Goal: Task Accomplishment & Management: Use online tool/utility

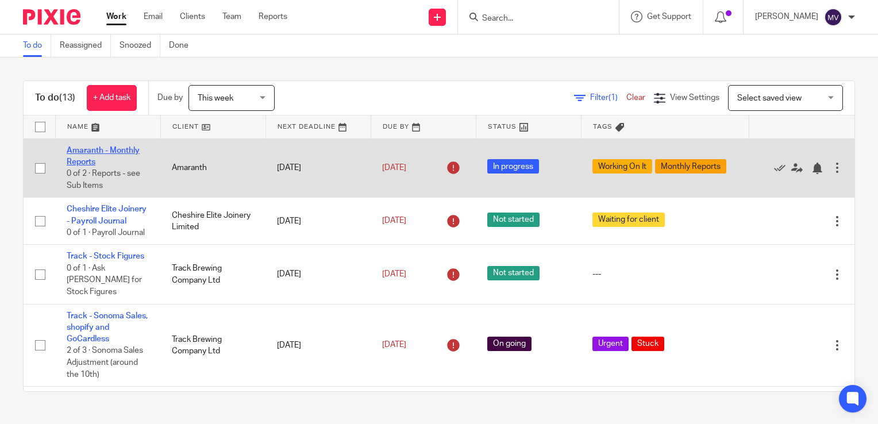
click at [130, 147] on link "Amaranth - Monthly Reports" at bounding box center [103, 157] width 73 height 20
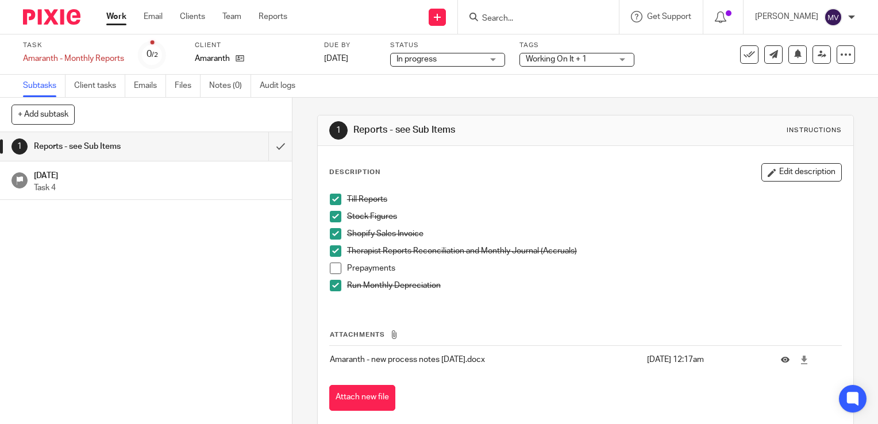
click at [582, 56] on span "Working On It + 1" at bounding box center [556, 59] width 61 height 8
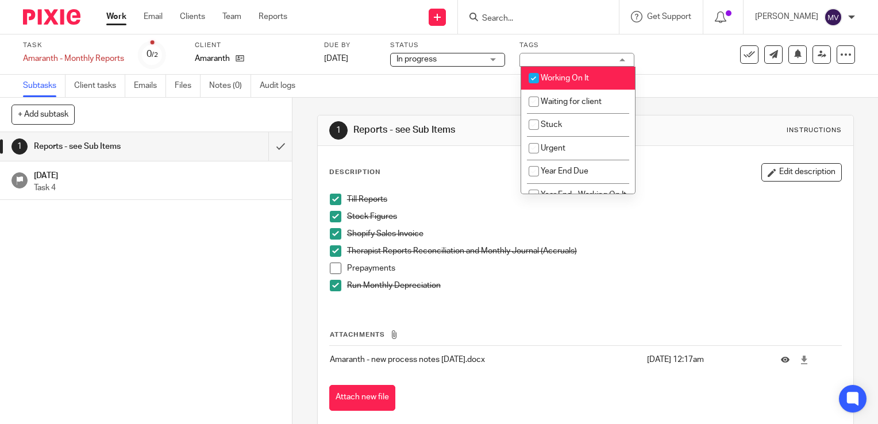
click at [535, 78] on input "checkbox" at bounding box center [534, 78] width 22 height 22
checkbox input "false"
click at [332, 266] on span at bounding box center [335, 268] width 11 height 11
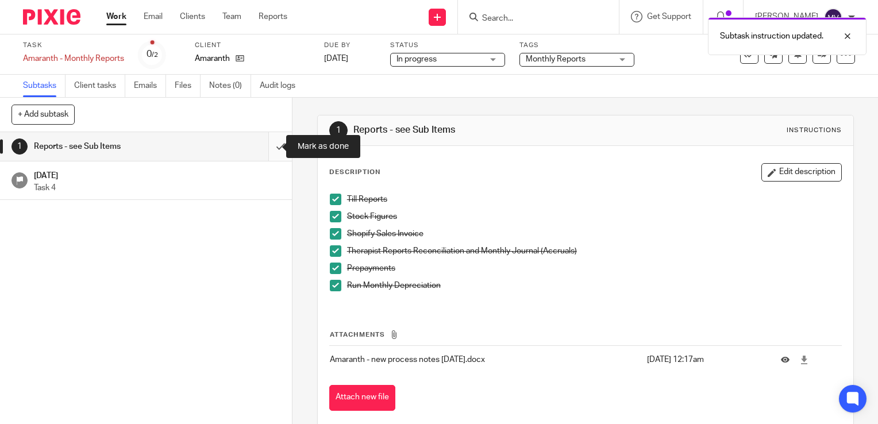
click at [267, 142] on input "submit" at bounding box center [146, 146] width 292 height 29
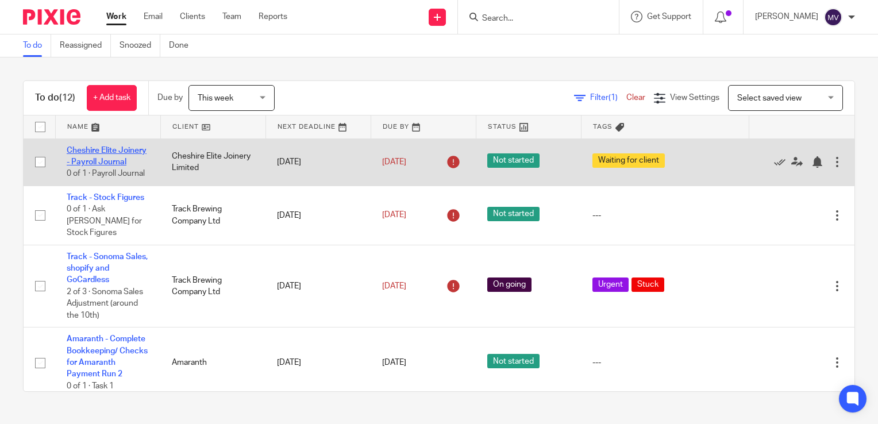
click at [106, 159] on link "Cheshire Elite Joinery - Payroll Journal" at bounding box center [107, 157] width 80 height 20
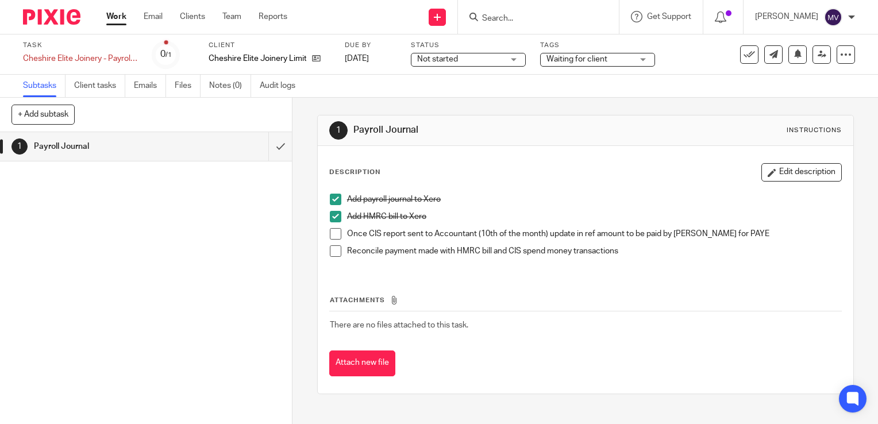
click at [616, 61] on span "Waiting for client" at bounding box center [590, 59] width 86 height 12
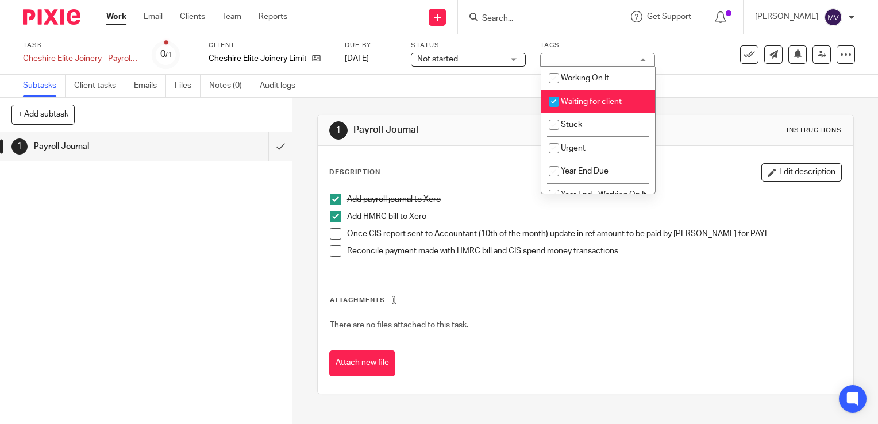
click at [572, 97] on li "Waiting for client" at bounding box center [598, 102] width 114 height 24
checkbox input "false"
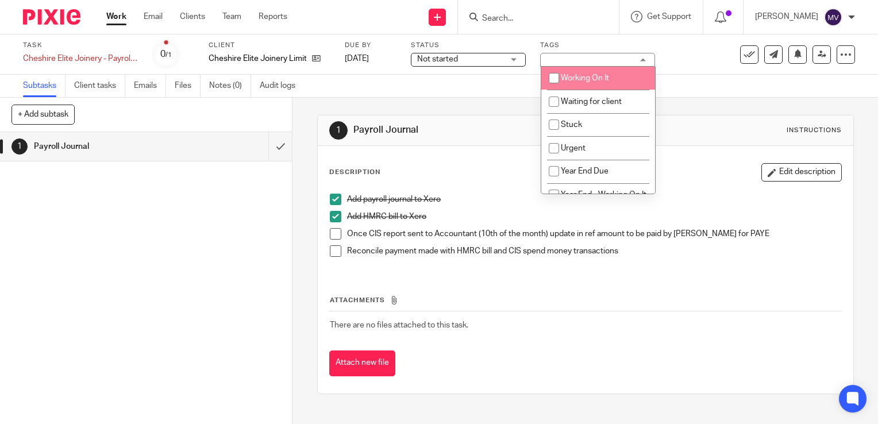
click at [552, 77] on input "checkbox" at bounding box center [554, 78] width 22 height 22
checkbox input "true"
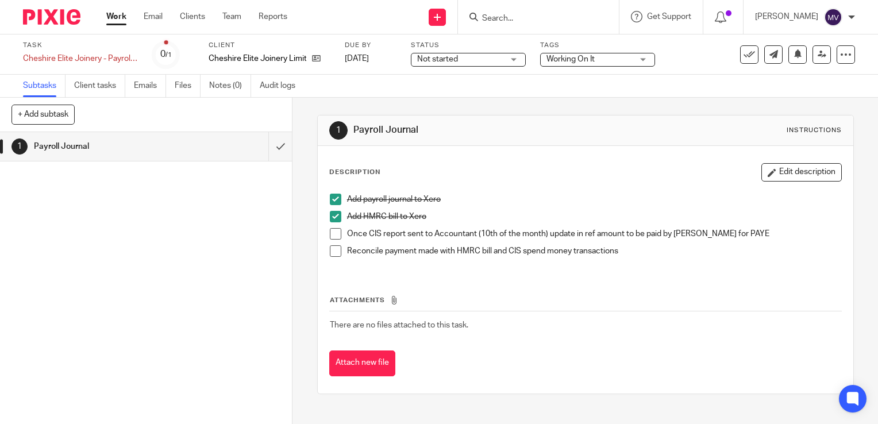
click at [120, 17] on link "Work" at bounding box center [116, 16] width 20 height 11
